Goal: Find specific page/section

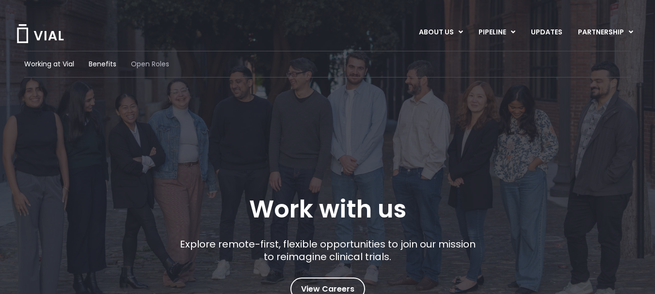
click at [151, 68] on span "Open Roles" at bounding box center [150, 64] width 38 height 10
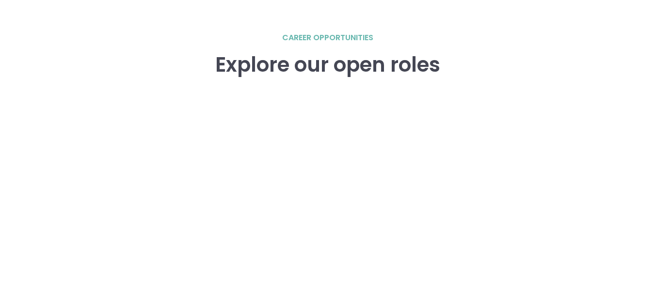
scroll to position [1343, 0]
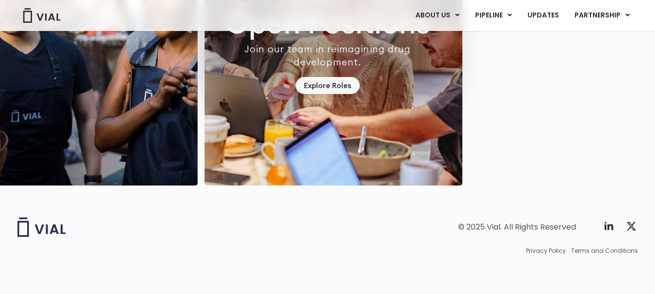
scroll to position [2852, 0]
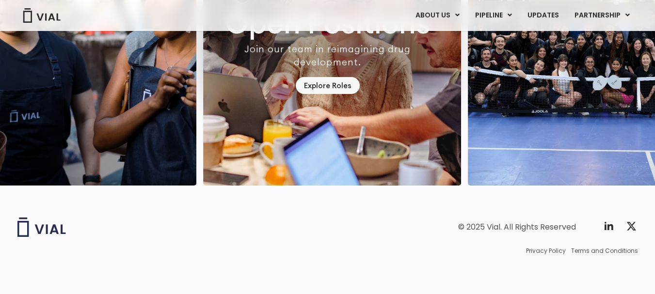
drag, startPoint x: 527, startPoint y: 222, endPoint x: 555, endPoint y: 232, distance: 29.3
click at [555, 232] on div "© 2025 Vial. All Rights Reserved" at bounding box center [517, 227] width 118 height 11
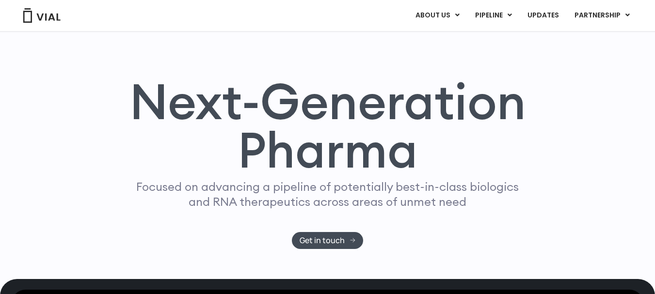
scroll to position [0, 0]
